Goal: Task Accomplishment & Management: Manage account settings

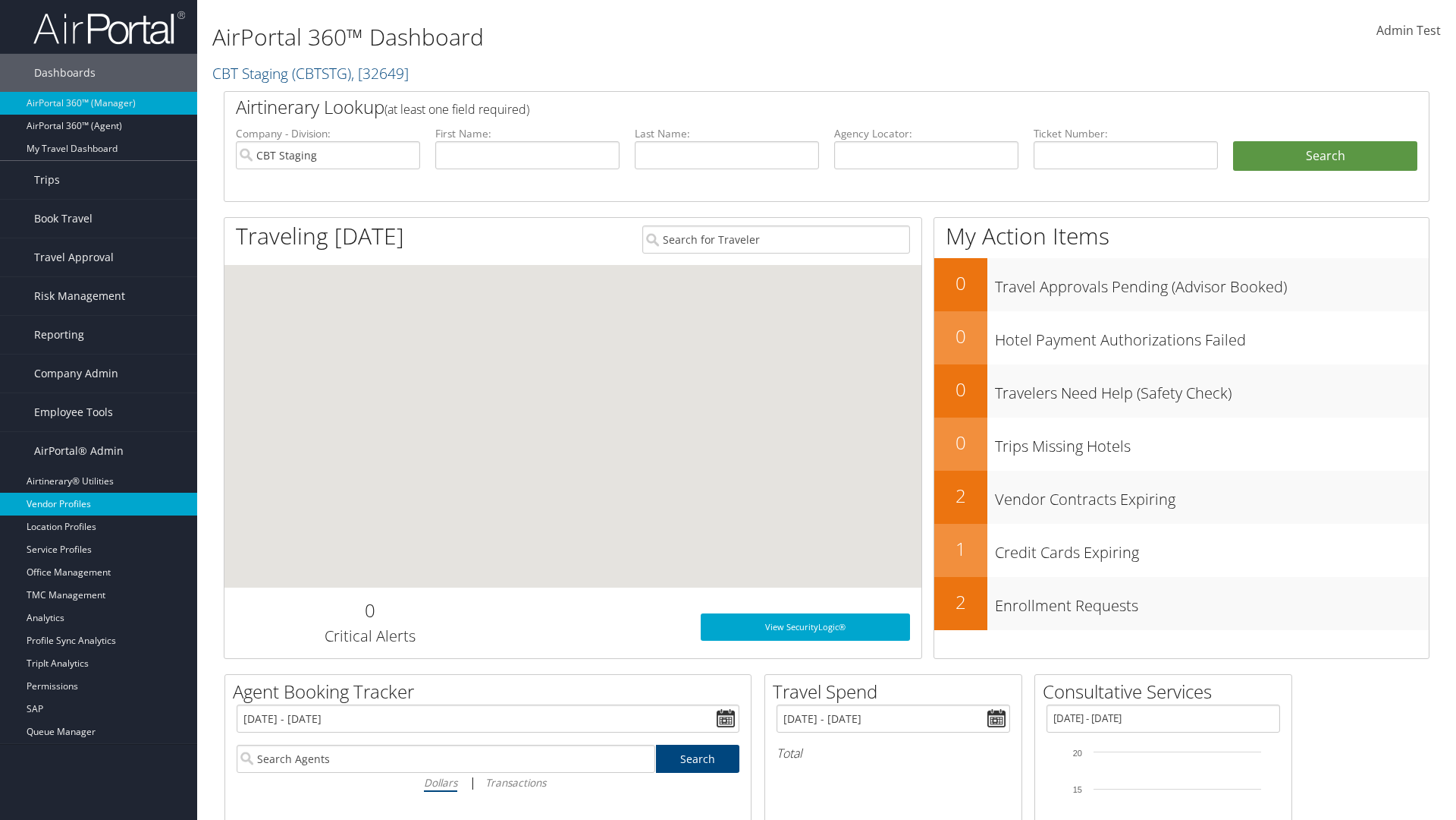
click at [99, 504] on link "Vendor Profiles" at bounding box center [98, 504] width 197 height 23
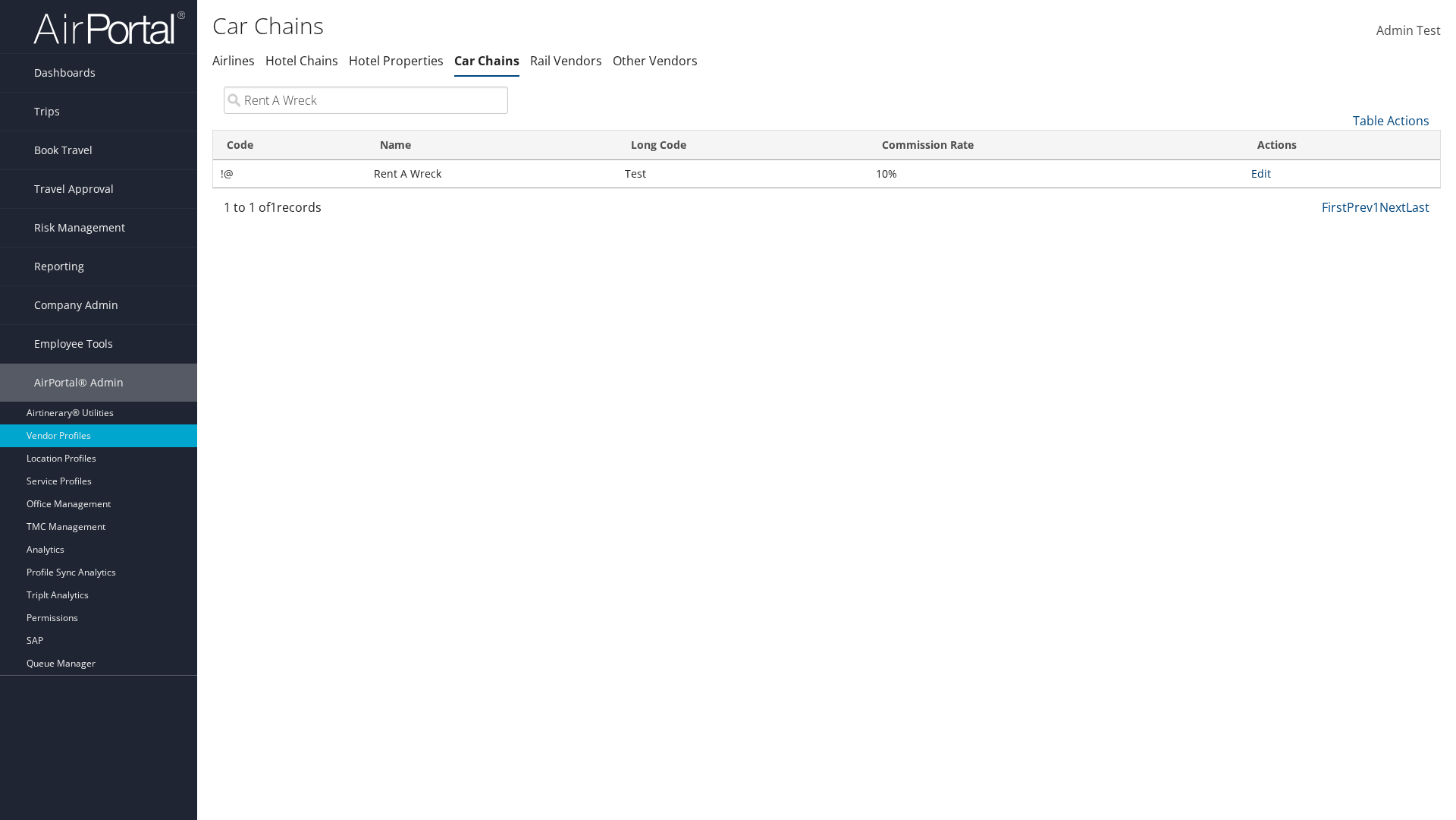
type input "Rent A Wreck"
click at [1261, 173] on link "Edit" at bounding box center [1261, 173] width 20 height 14
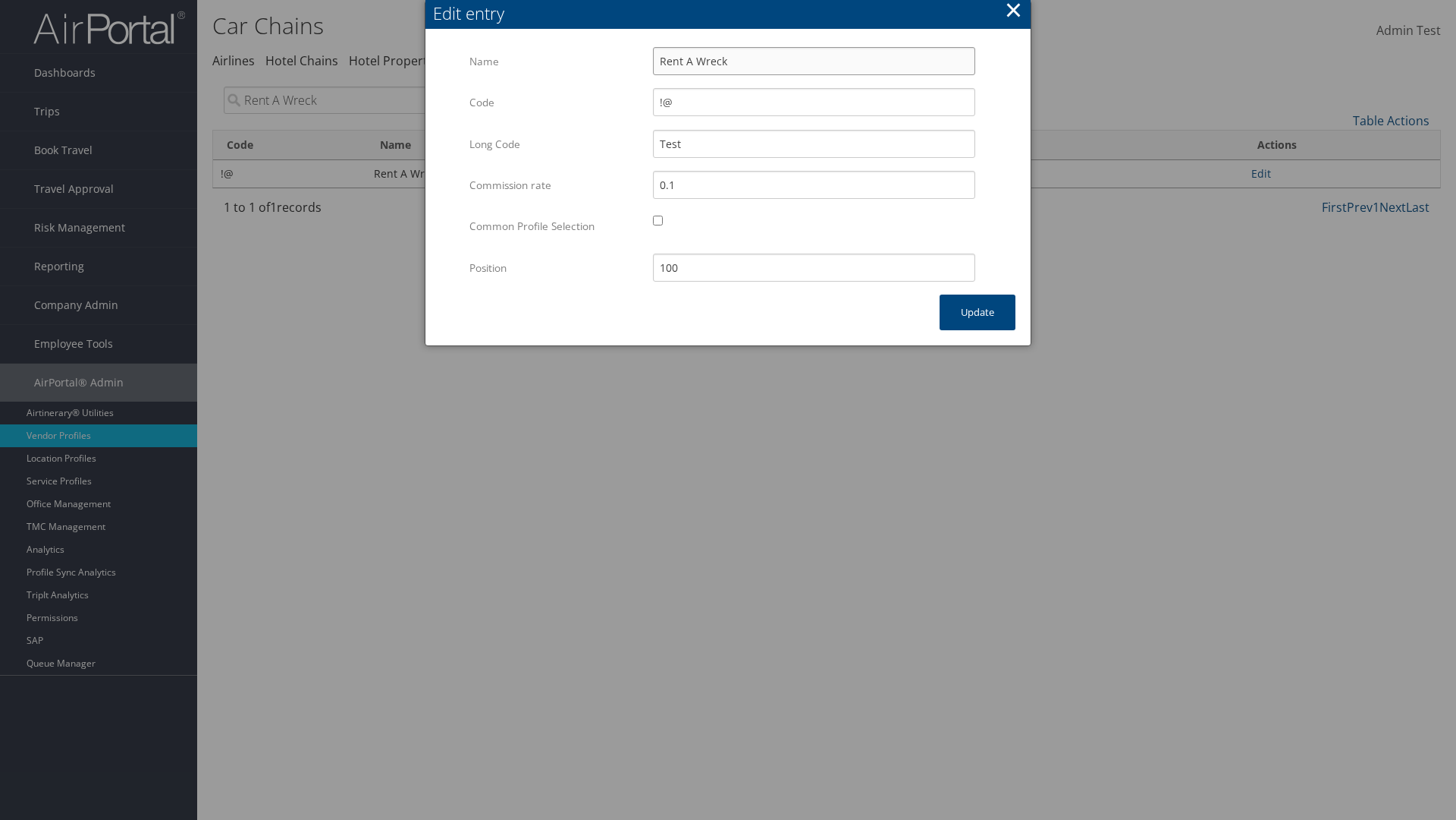
click at [814, 61] on input "Rent A Wreck" at bounding box center [814, 61] width 322 height 28
type input "Rent A Wreck"
click at [814, 143] on input "Test" at bounding box center [814, 143] width 322 height 28
type input "Test"
click at [978, 312] on button "Update" at bounding box center [977, 312] width 76 height 36
